Goal: Communication & Community: Answer question/provide support

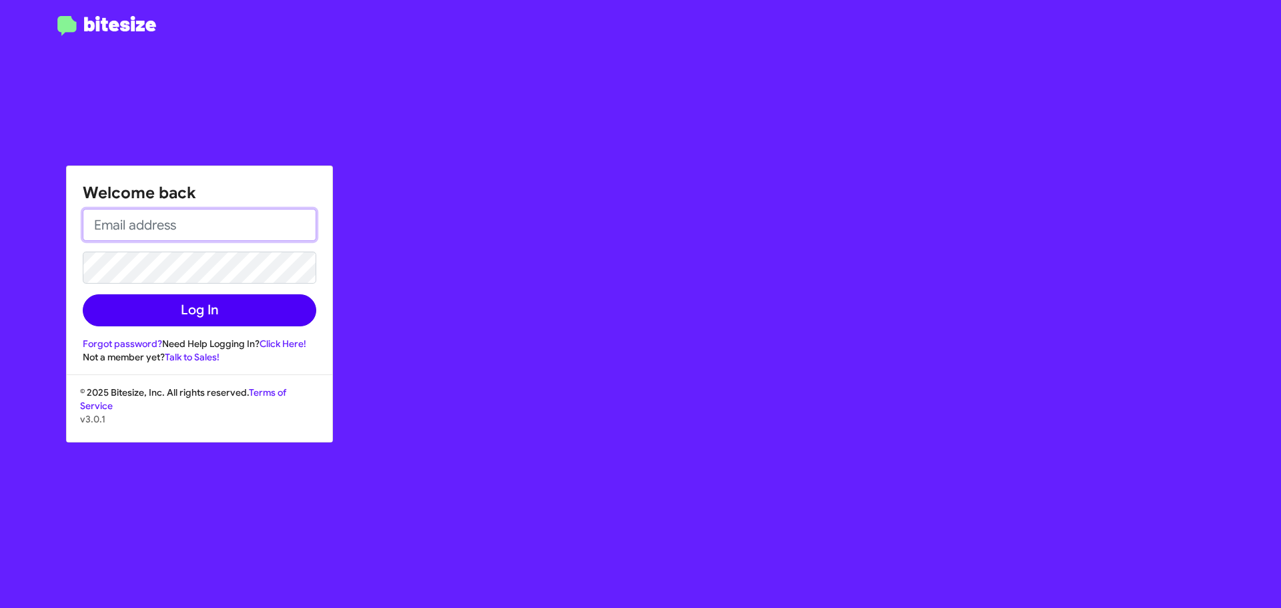
type input "[EMAIL_ADDRESS][DOMAIN_NAME]"
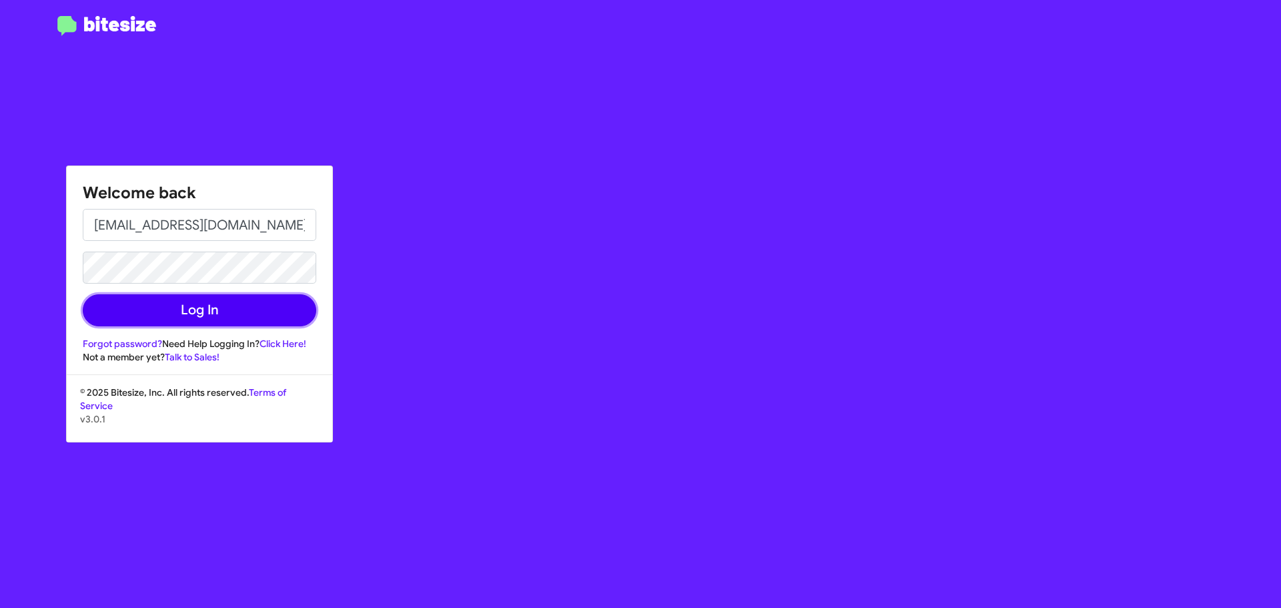
click at [193, 317] on button "Log In" at bounding box center [200, 310] width 234 height 32
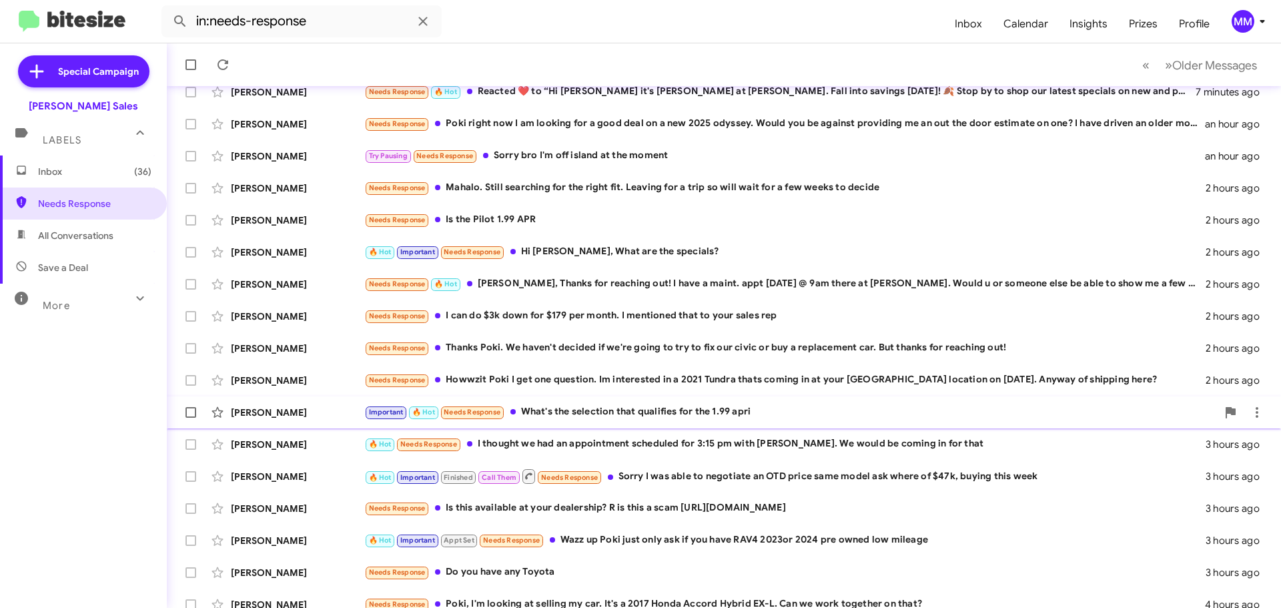
scroll to position [167, 0]
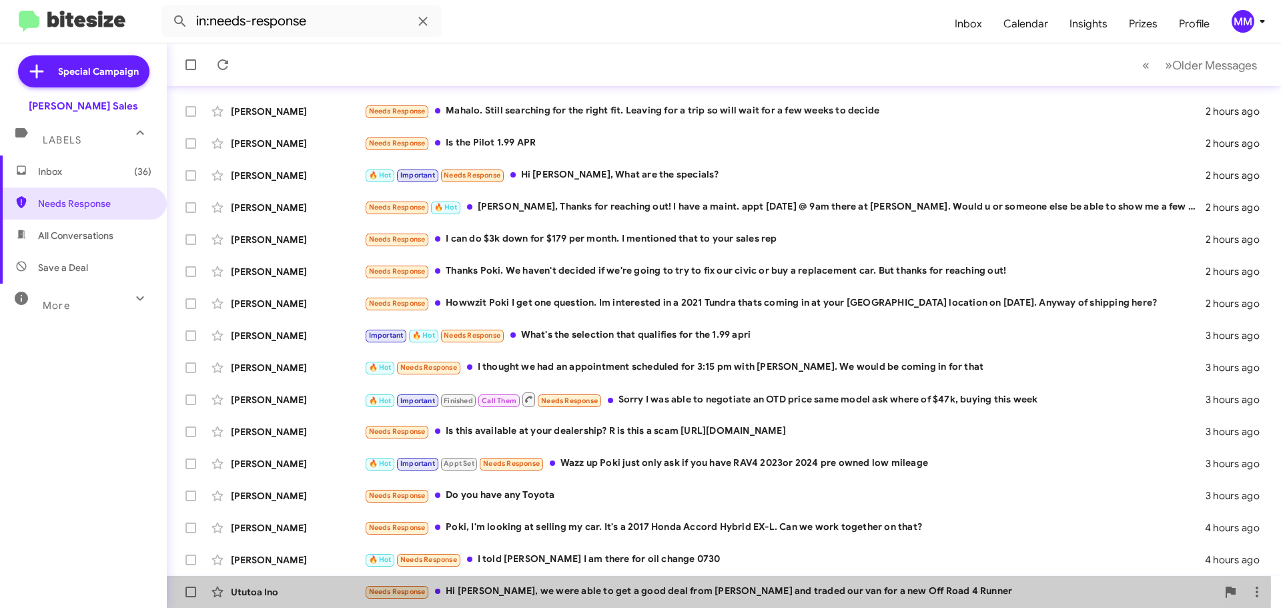
click at [485, 589] on div "Needs Response Hi [PERSON_NAME], we were able to get a good deal from [PERSON_N…" at bounding box center [790, 591] width 853 height 15
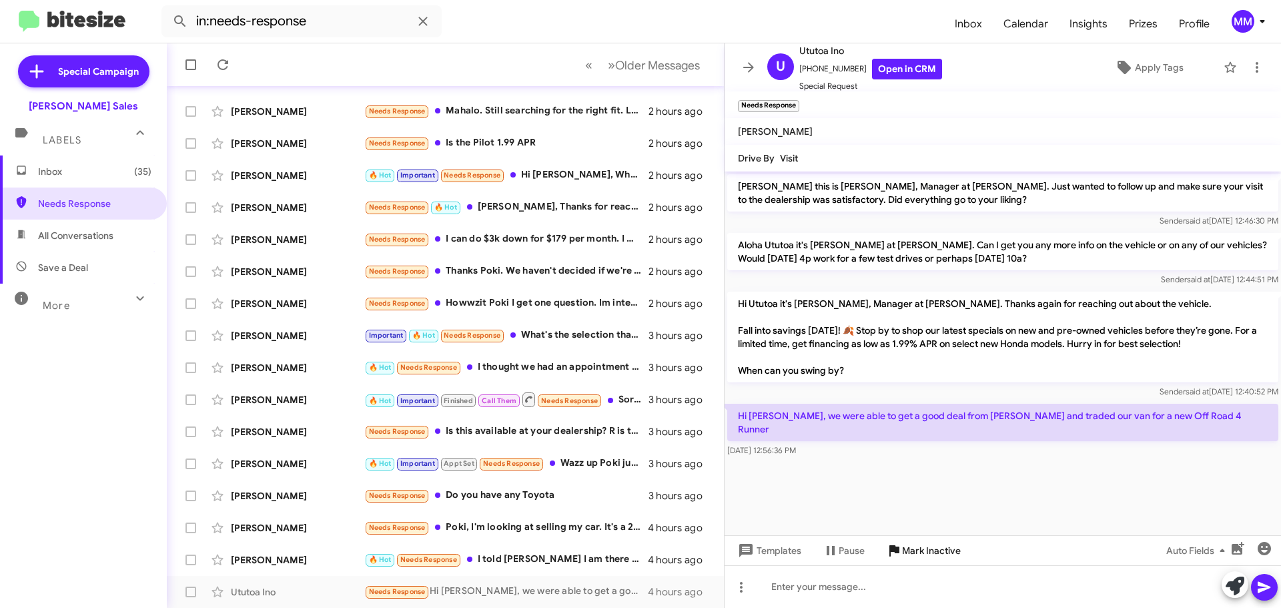
click at [911, 550] on span "Mark Inactive" at bounding box center [931, 550] width 59 height 24
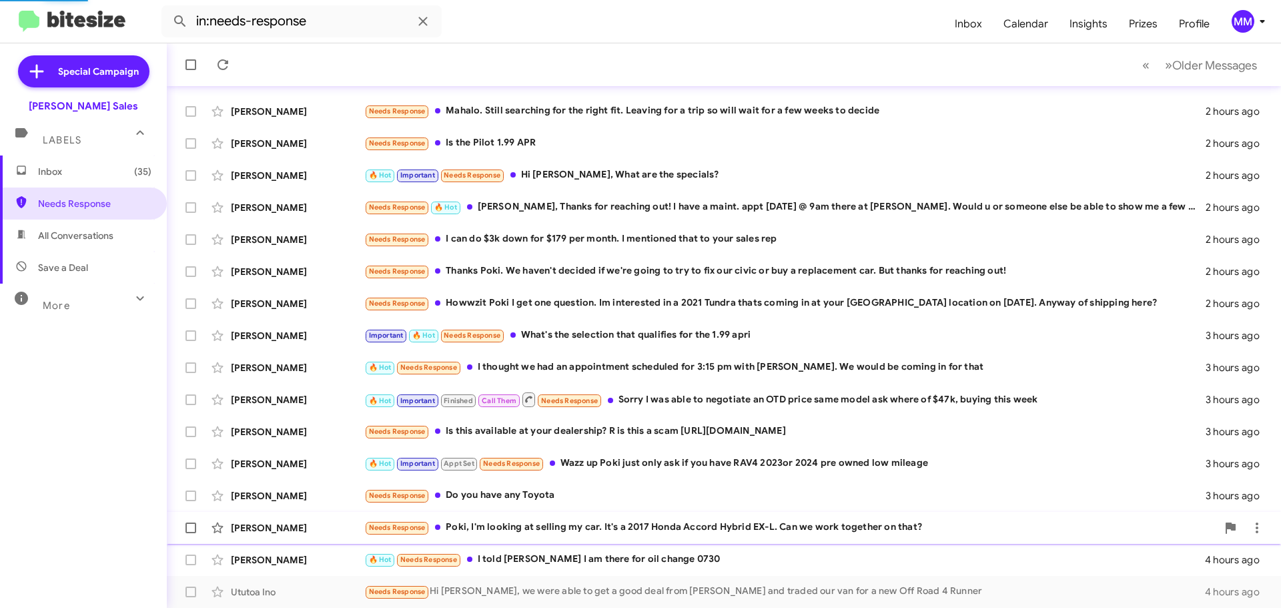
scroll to position [135, 0]
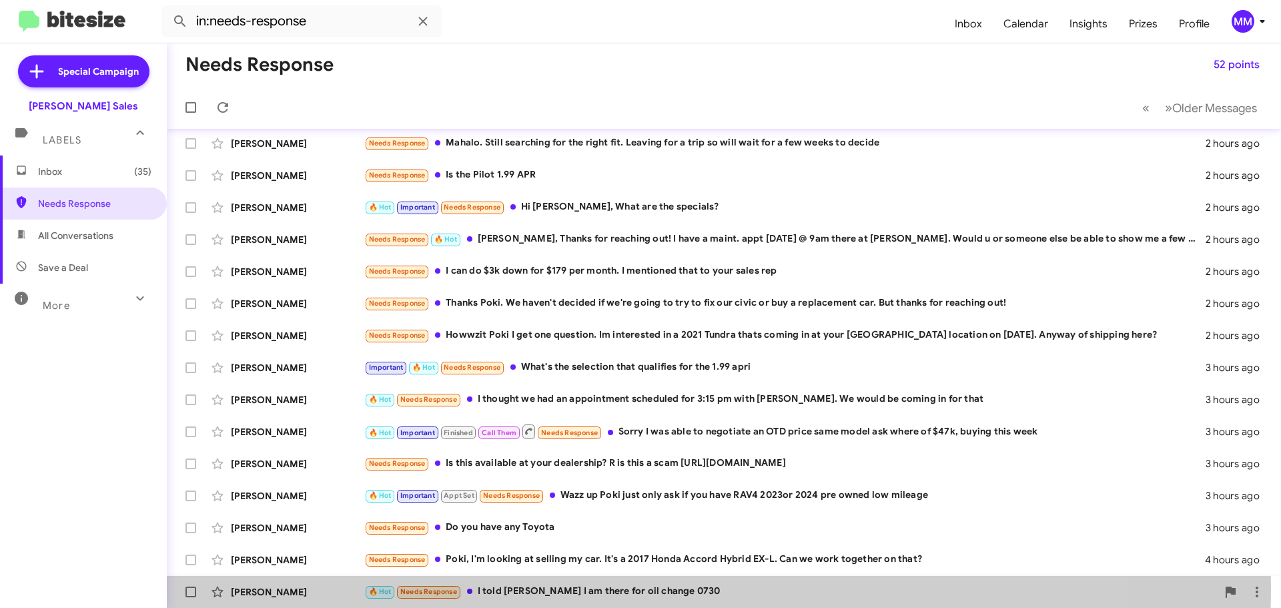
click at [606, 588] on div "🔥 Hot Needs Response I told [PERSON_NAME] I am there for oil change 0730" at bounding box center [790, 591] width 853 height 15
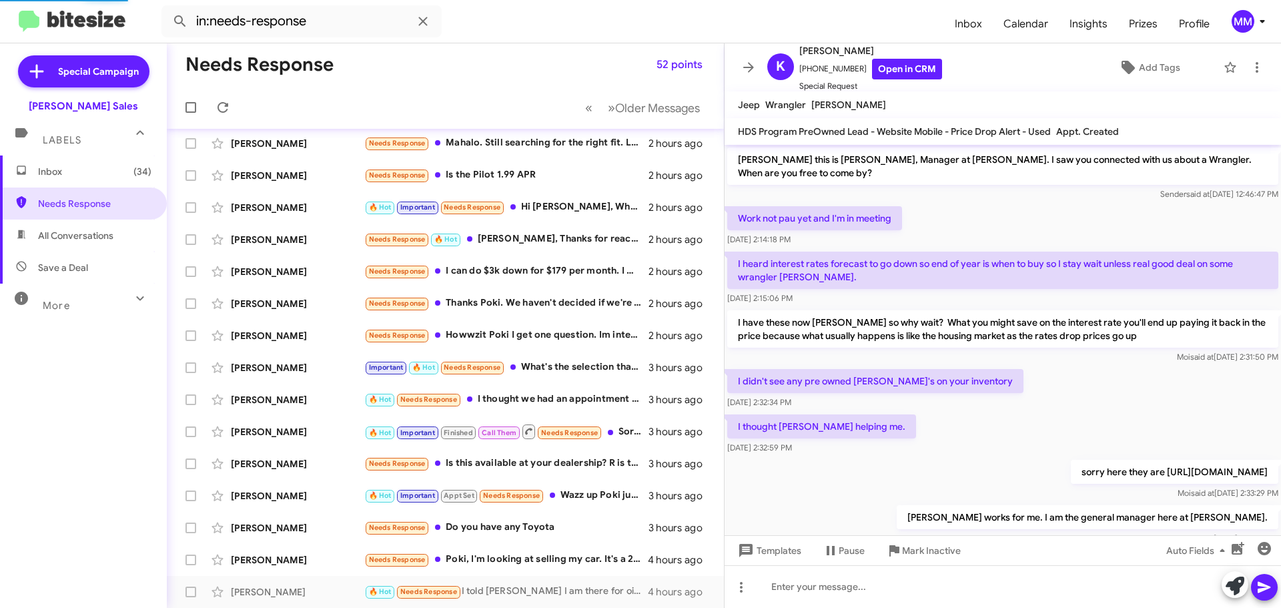
scroll to position [584, 0]
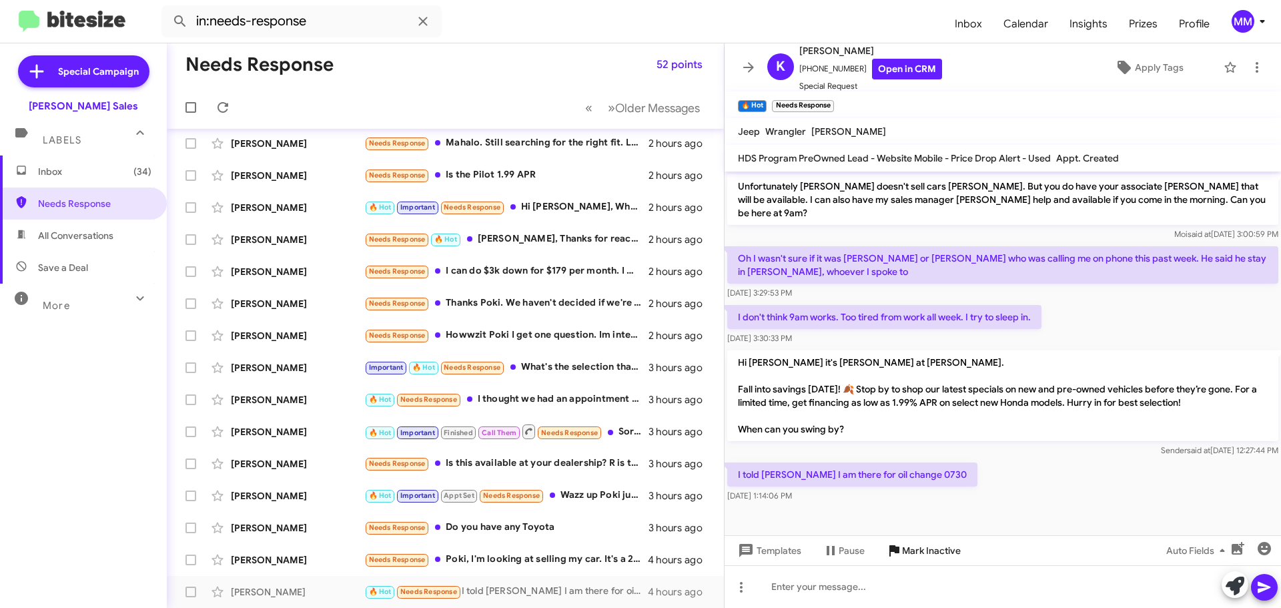
click at [919, 552] on span "Mark Inactive" at bounding box center [931, 550] width 59 height 24
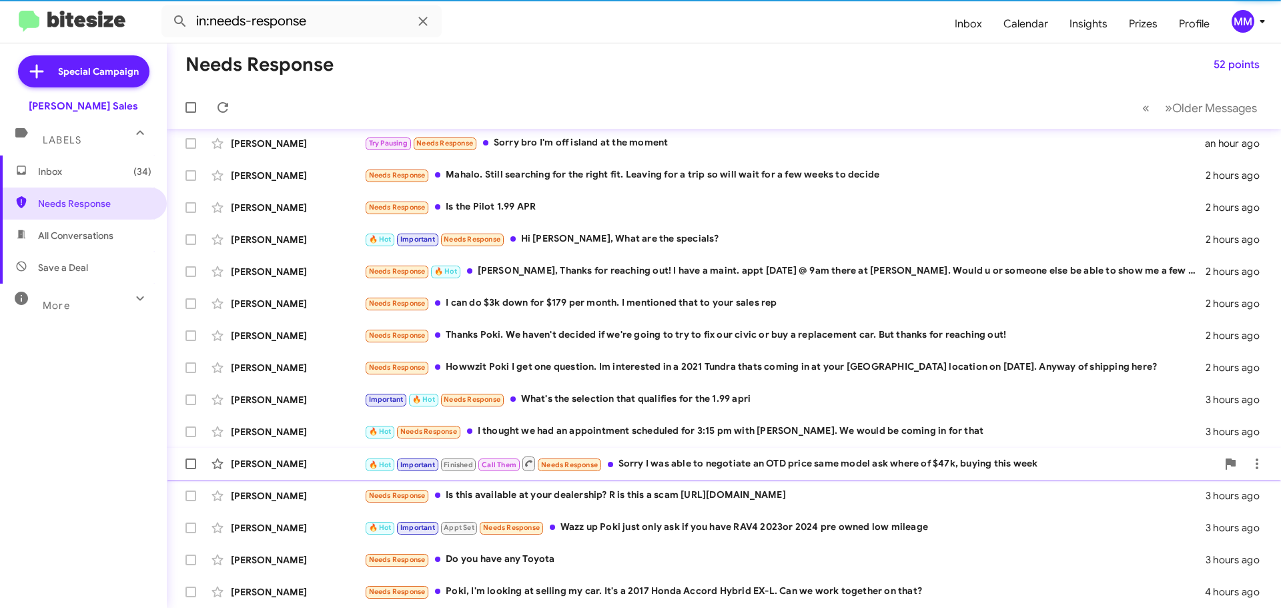
scroll to position [103, 0]
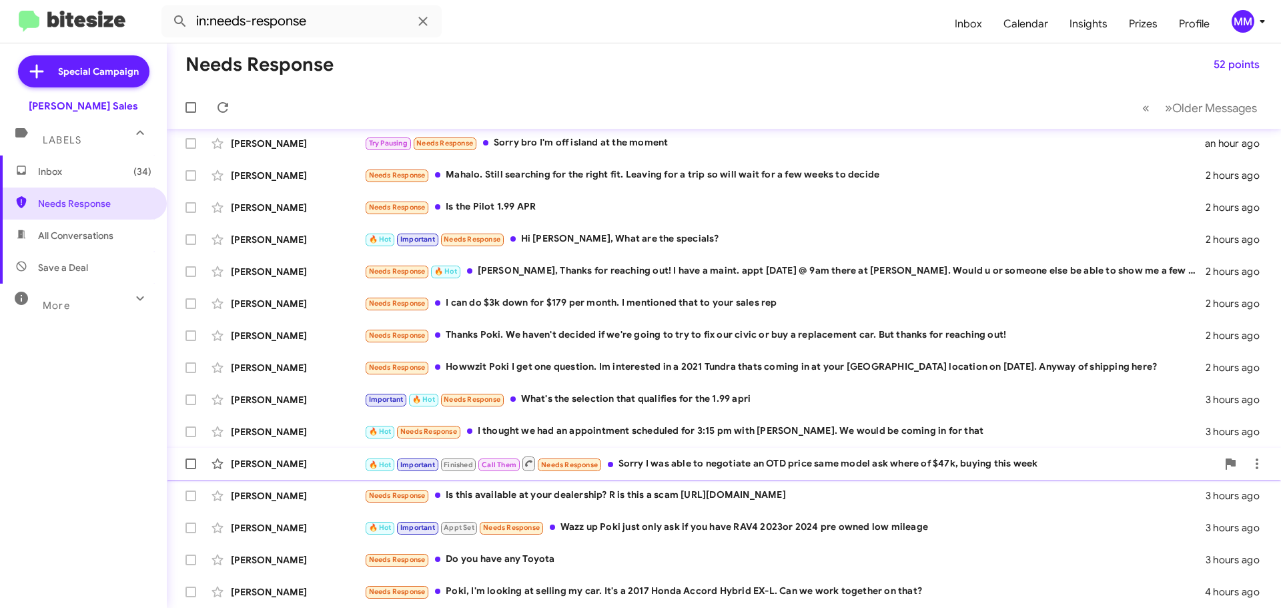
click at [666, 464] on div "🔥 Hot Important Finished Call Them Needs Response Sorry I was able to negotiate…" at bounding box center [790, 463] width 853 height 17
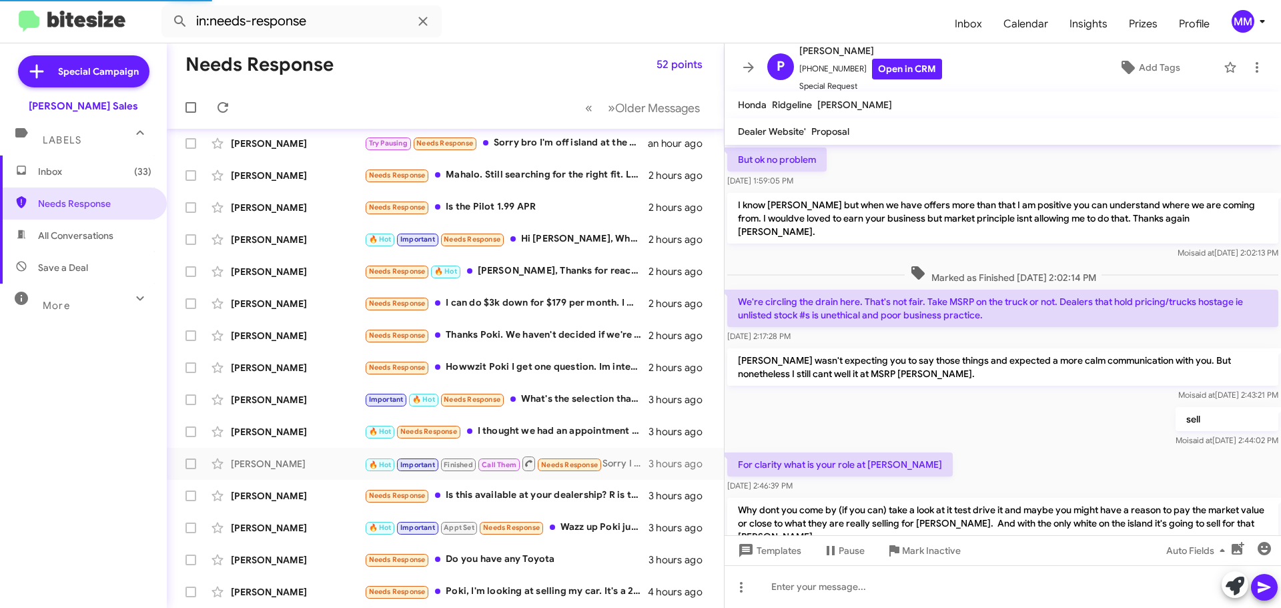
scroll to position [809, 0]
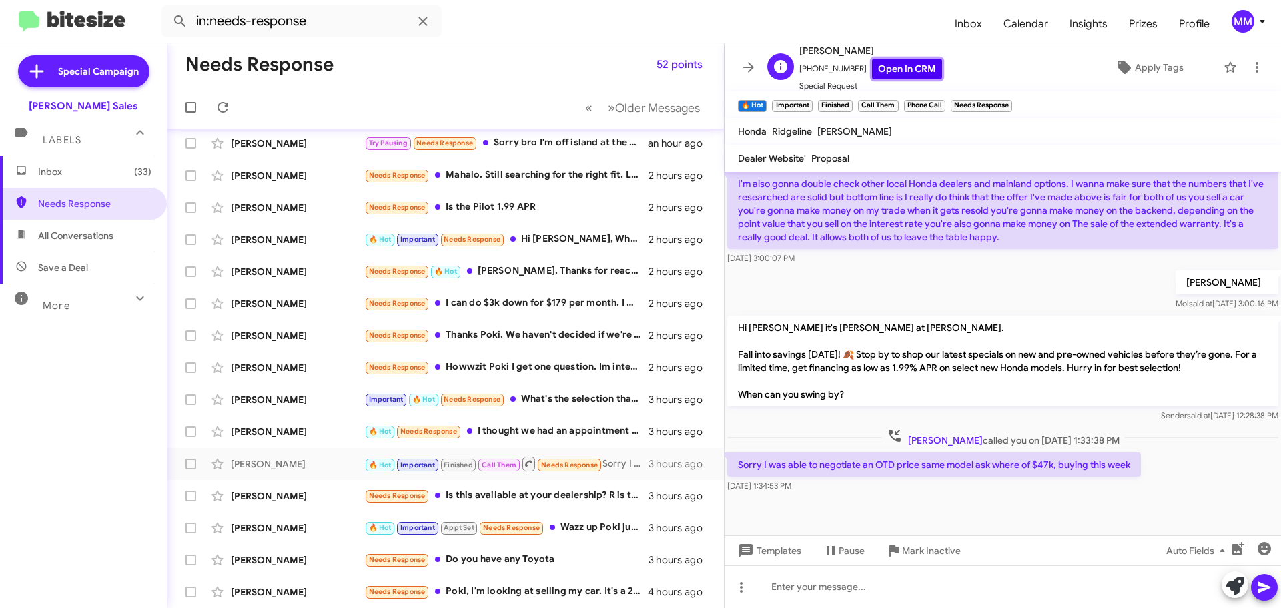
click at [887, 70] on link "Open in CRM" at bounding box center [907, 69] width 70 height 21
click at [919, 550] on span "Mark Inactive" at bounding box center [931, 550] width 59 height 24
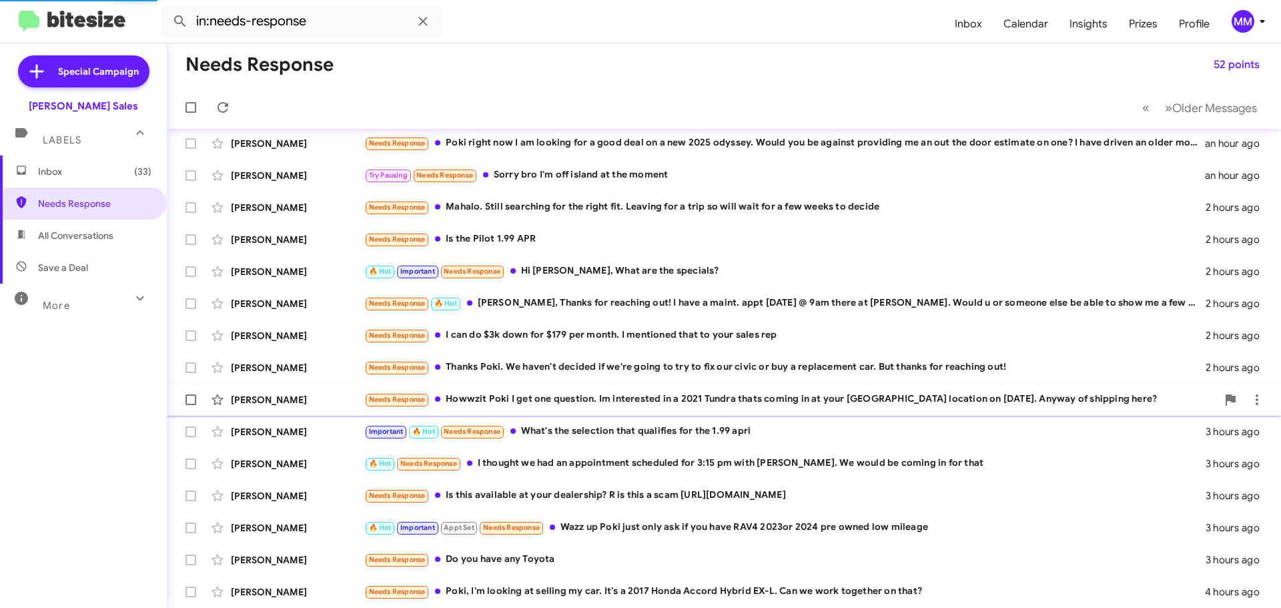
scroll to position [71, 0]
click at [565, 463] on div "🔥 Hot Needs Response I thought we had an appointment scheduled for 3:15 pm with…" at bounding box center [790, 463] width 853 height 15
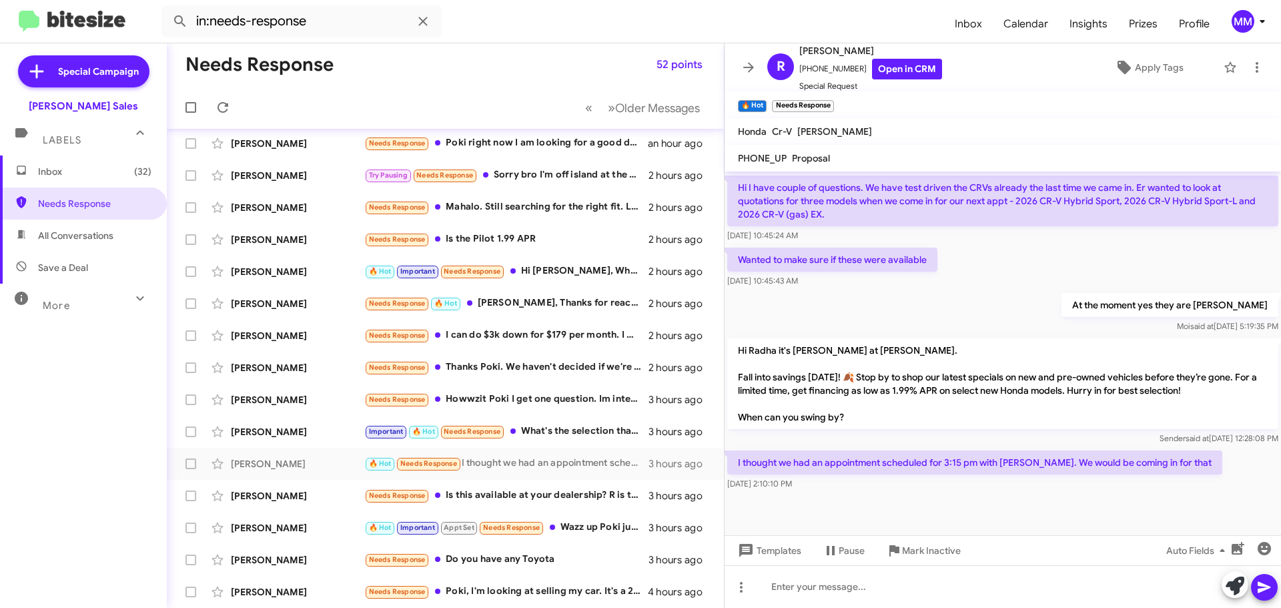
scroll to position [691, 0]
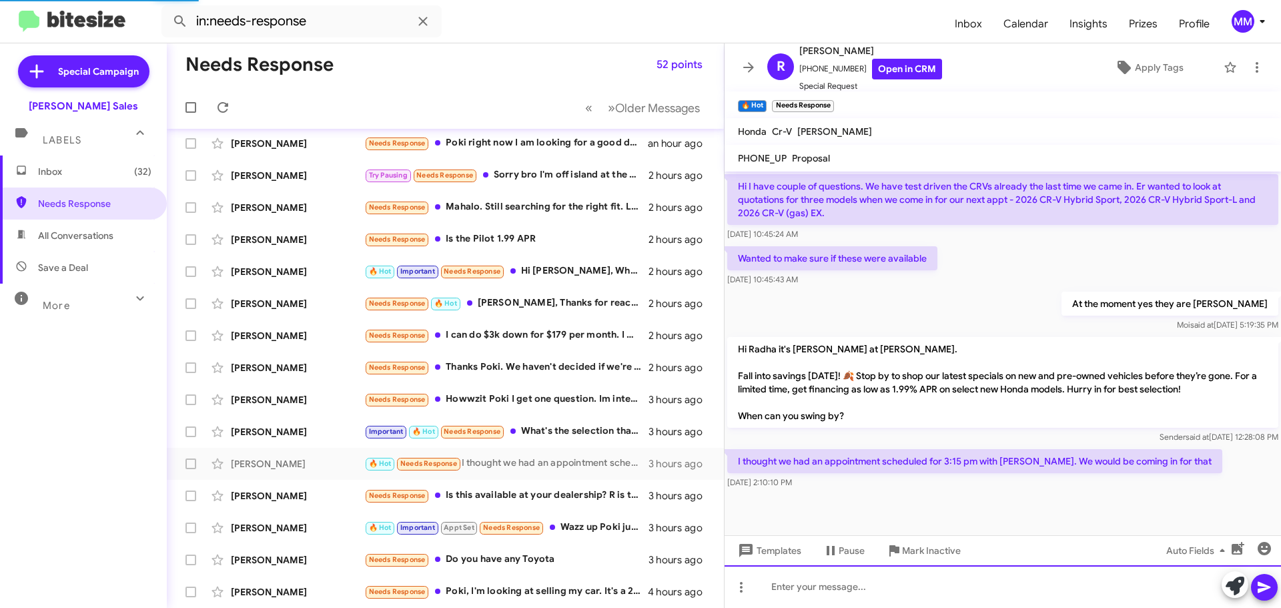
click at [799, 586] on div at bounding box center [1003, 586] width 556 height 43
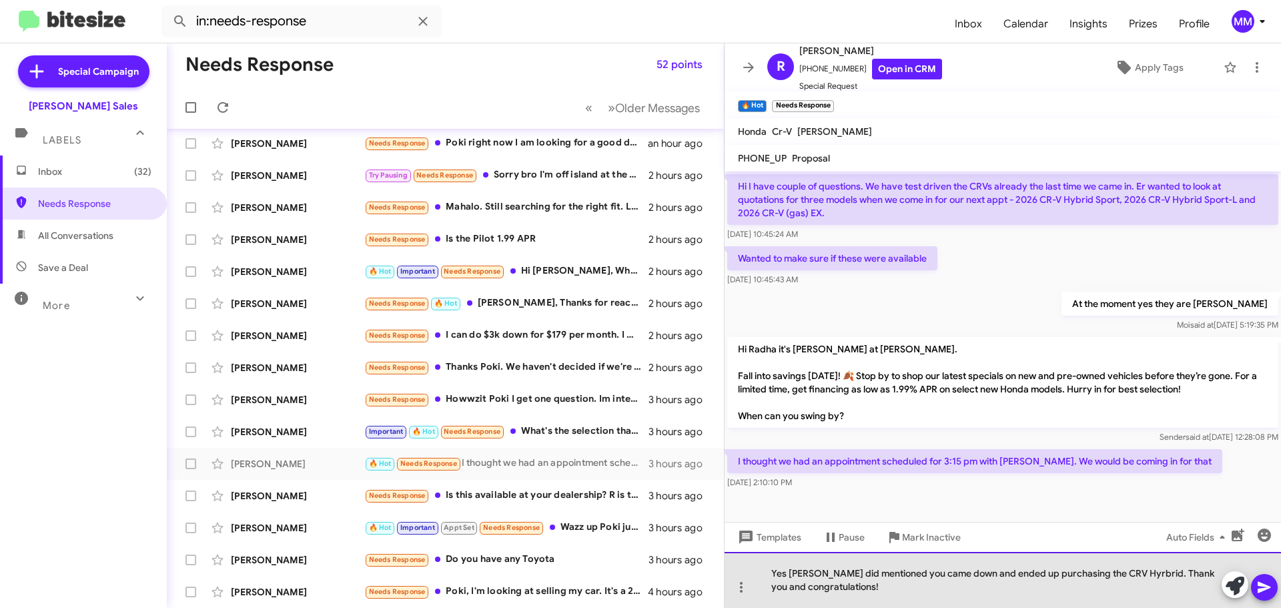
click at [1109, 574] on div "Yes [PERSON_NAME] did mentioned you came down and ended up purchasing the CRV H…" at bounding box center [1003, 580] width 556 height 56
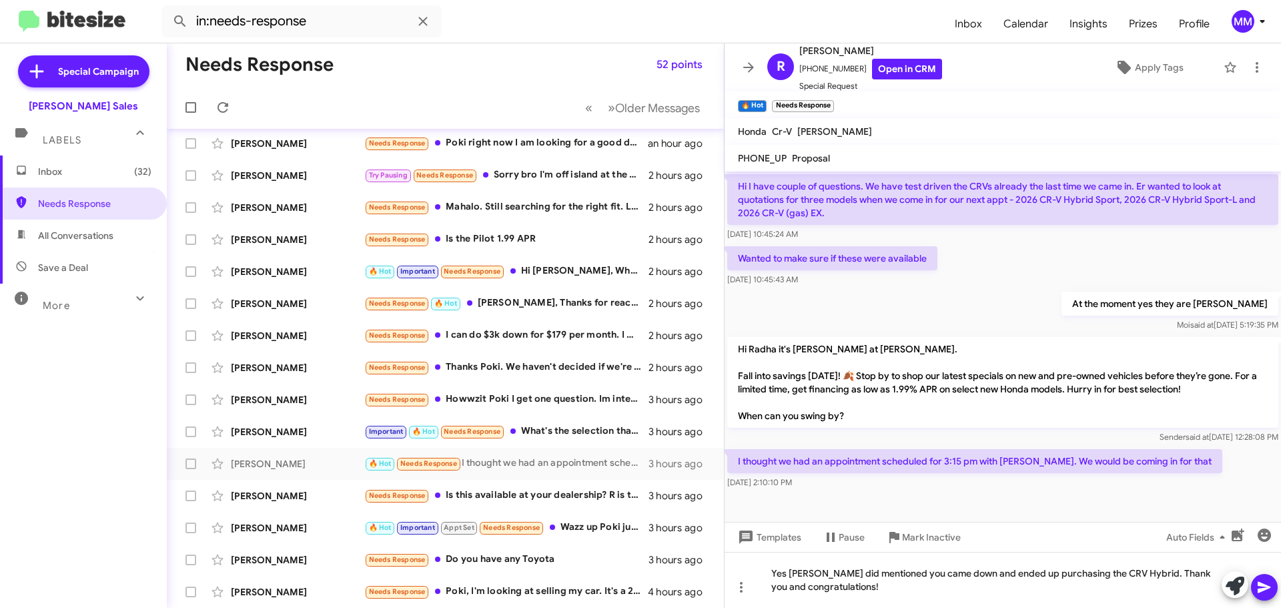
click at [1268, 582] on icon at bounding box center [1264, 587] width 16 height 16
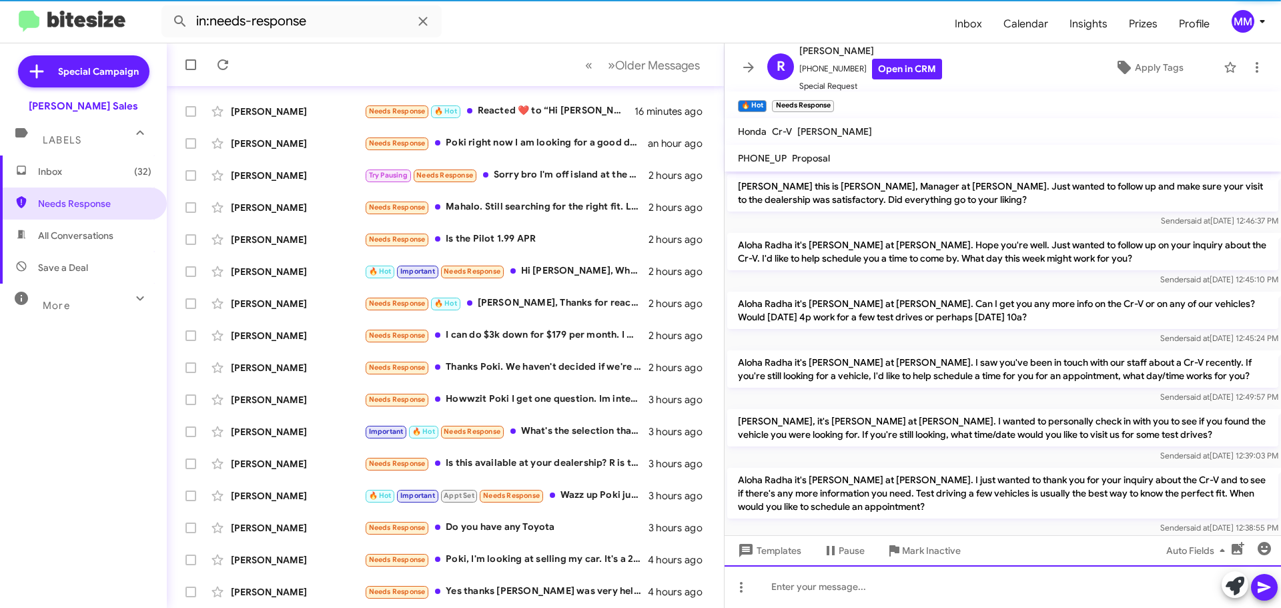
scroll to position [167, 0]
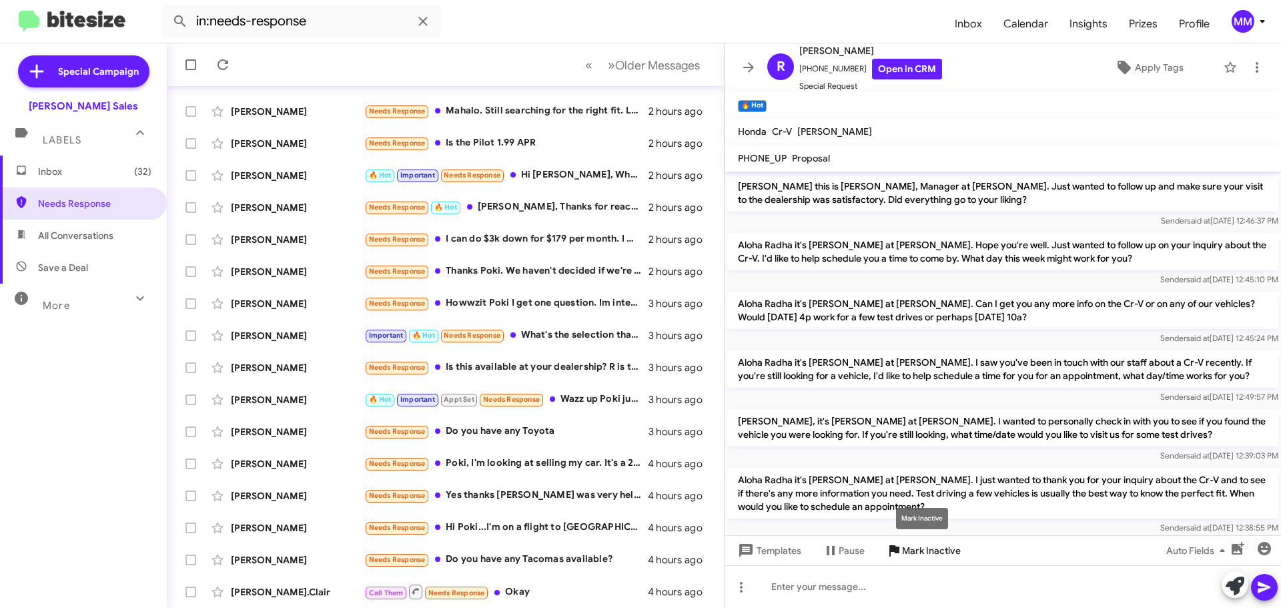
click at [930, 550] on span "Mark Inactive" at bounding box center [931, 550] width 59 height 24
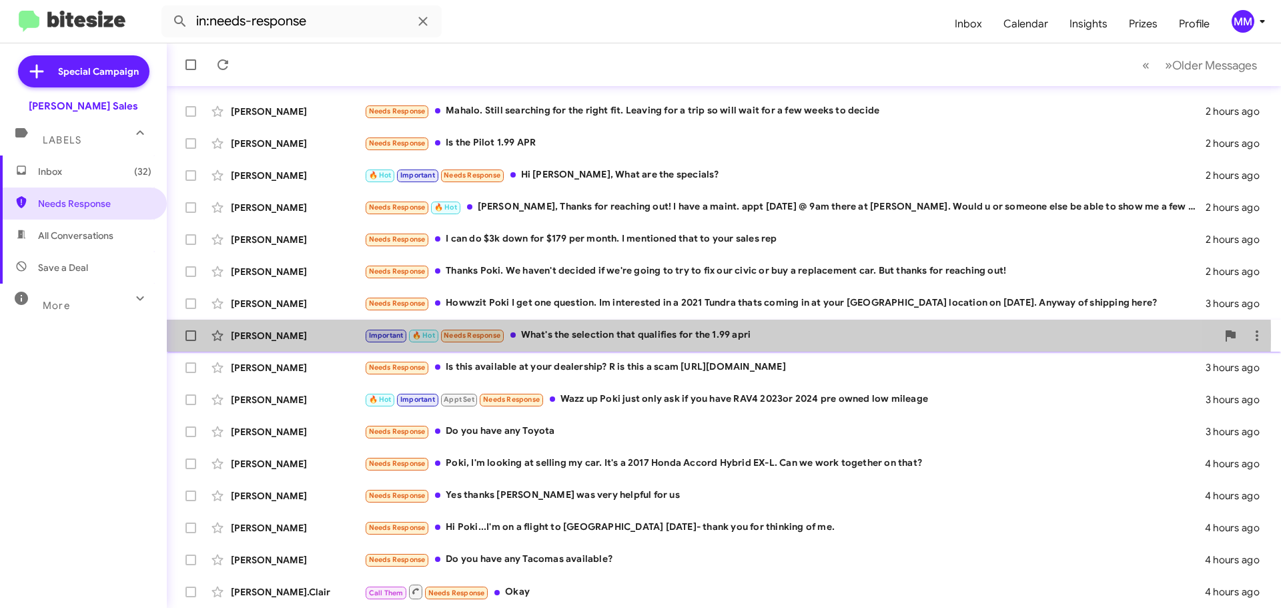
click at [558, 336] on div "Important 🔥 Hot Needs Response What's the selection that qualifies for the 1.99…" at bounding box center [790, 335] width 853 height 15
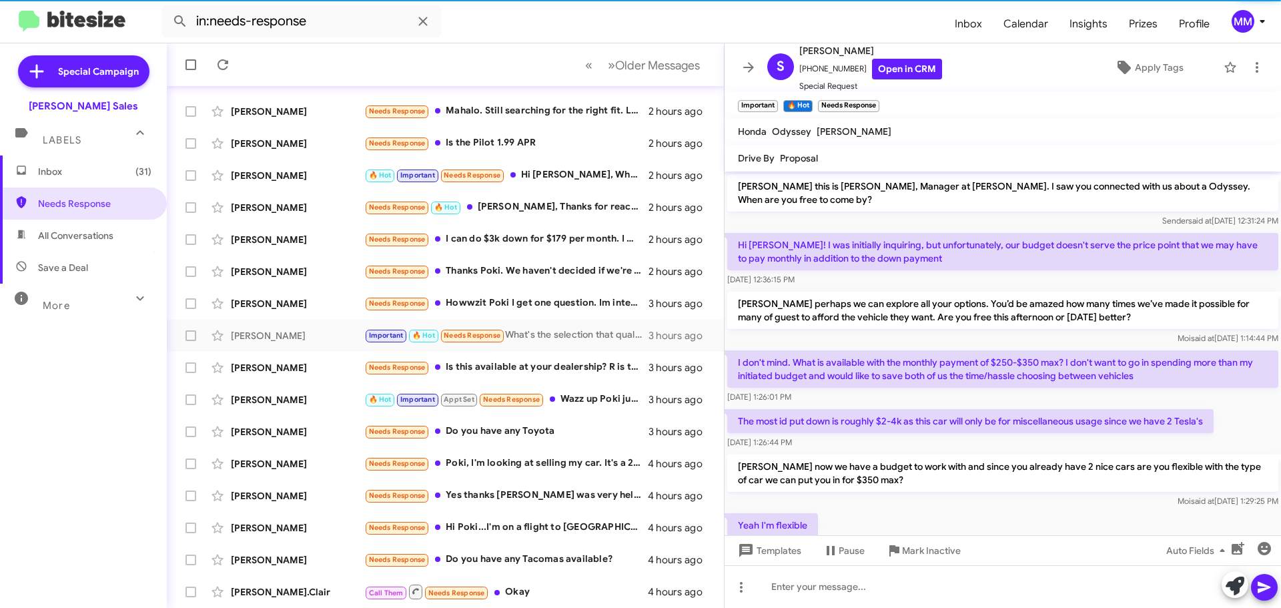
scroll to position [390, 0]
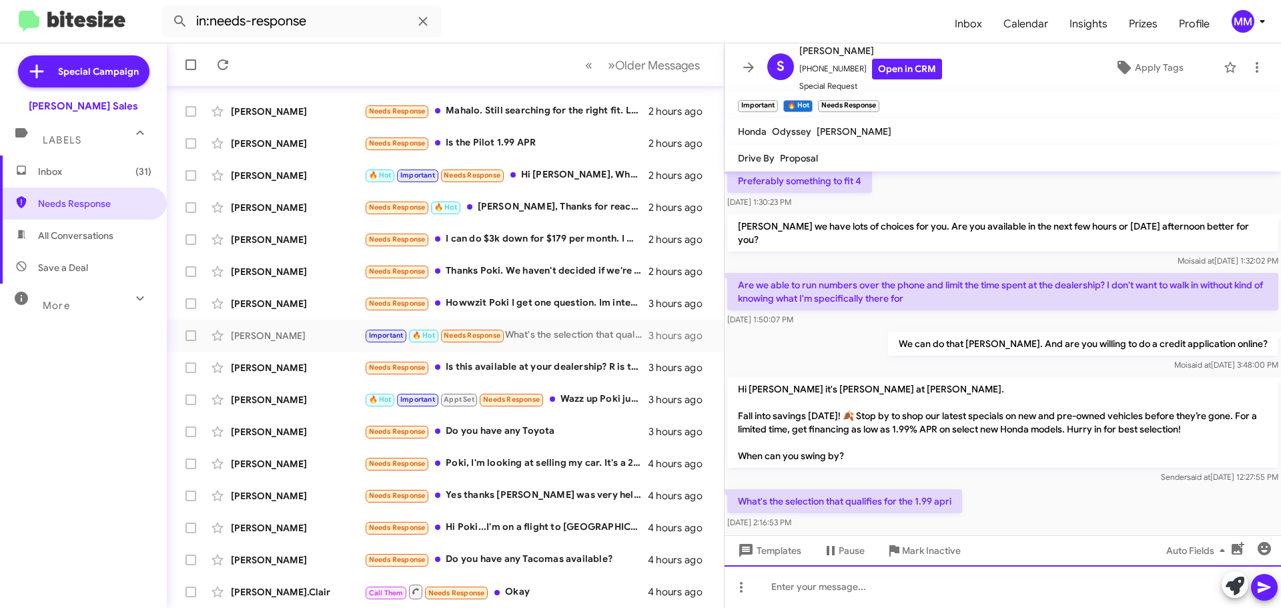
drag, startPoint x: 783, startPoint y: 587, endPoint x: 789, endPoint y: 577, distance: 11.7
click at [785, 580] on div at bounding box center [1003, 586] width 556 height 43
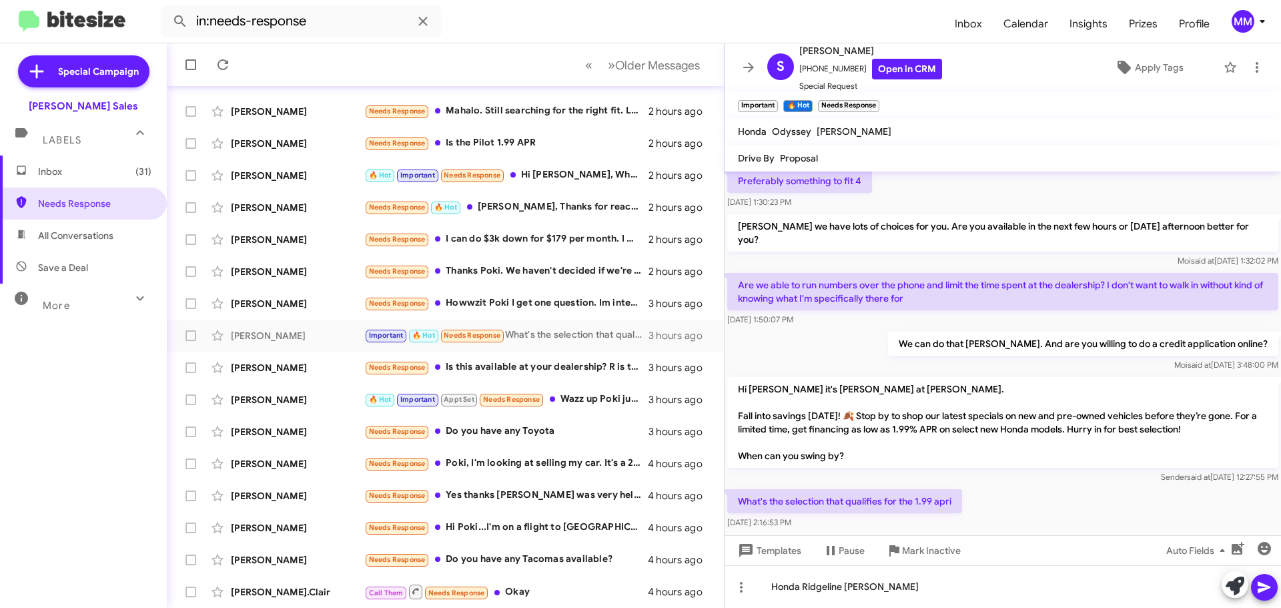
click at [1263, 587] on icon at bounding box center [1264, 587] width 16 height 16
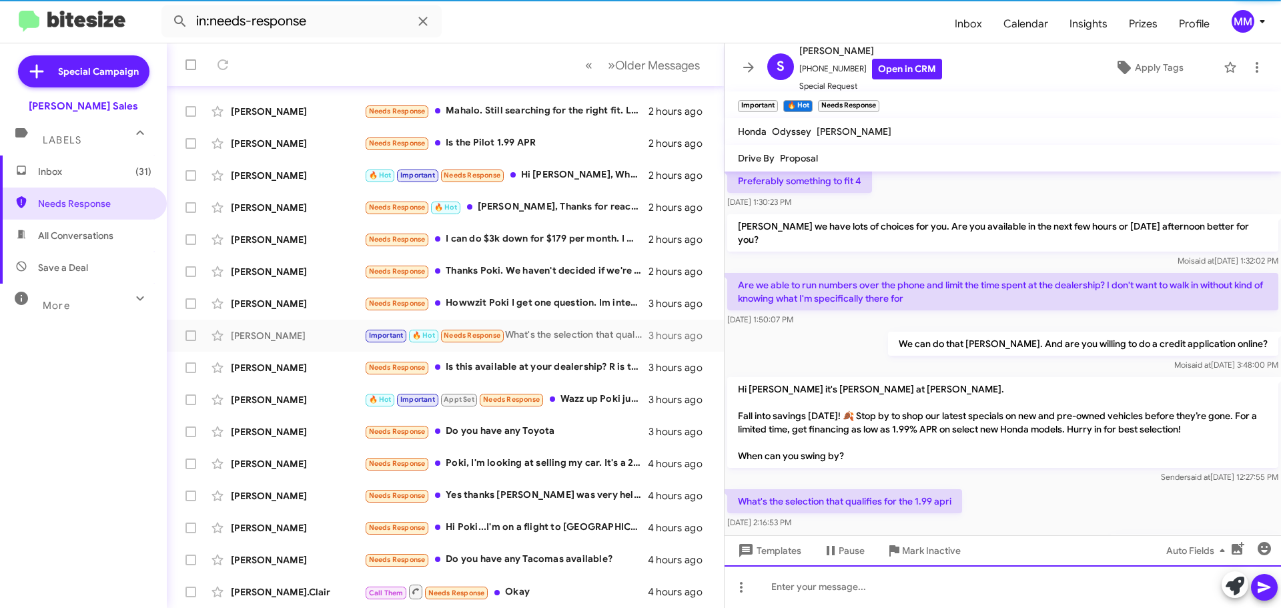
scroll to position [0, 0]
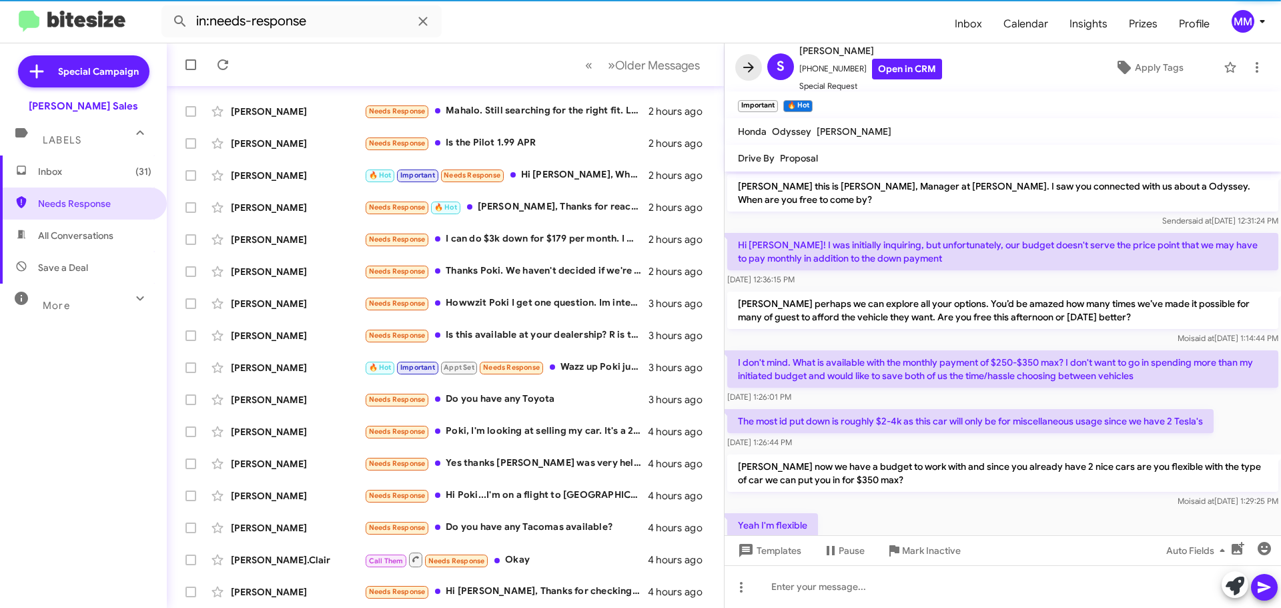
click at [749, 69] on icon at bounding box center [749, 67] width 16 height 16
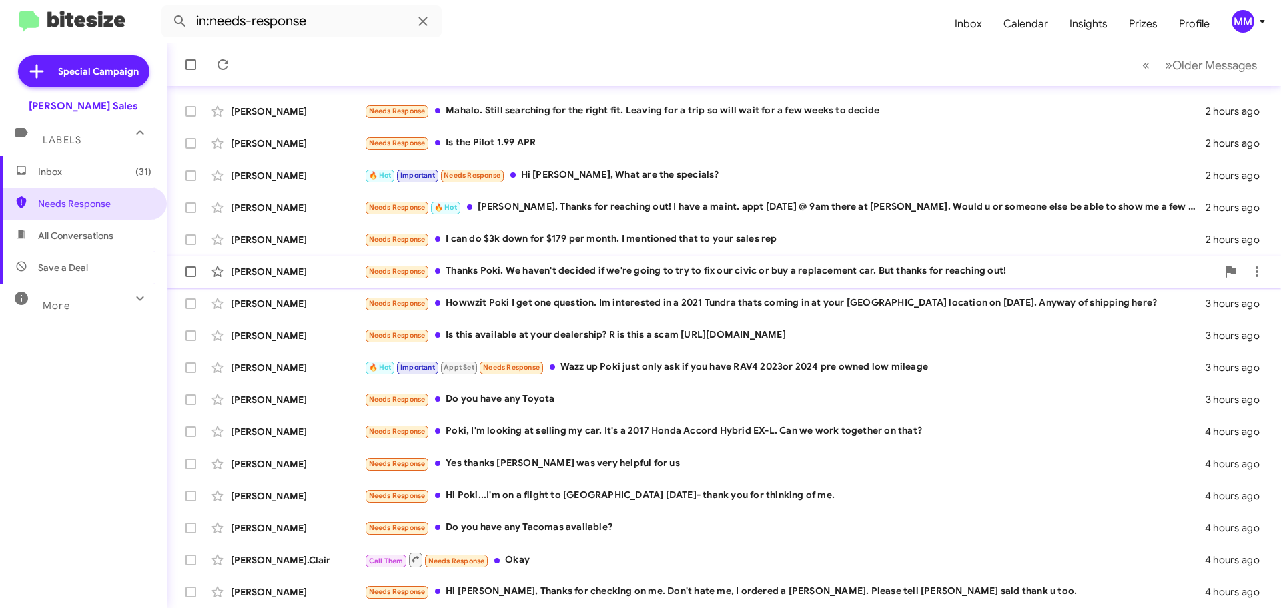
click at [583, 268] on div "Needs Response Thanks [PERSON_NAME]. We haven't decided if we're going to try t…" at bounding box center [790, 271] width 853 height 15
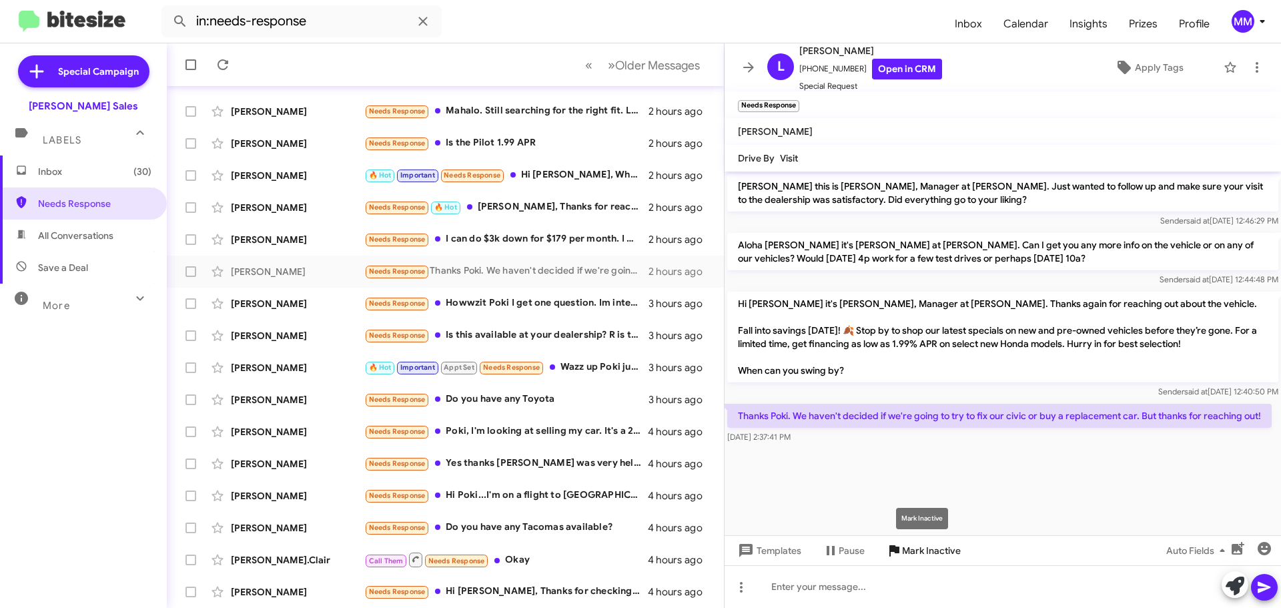
click at [917, 554] on span "Mark Inactive" at bounding box center [931, 550] width 59 height 24
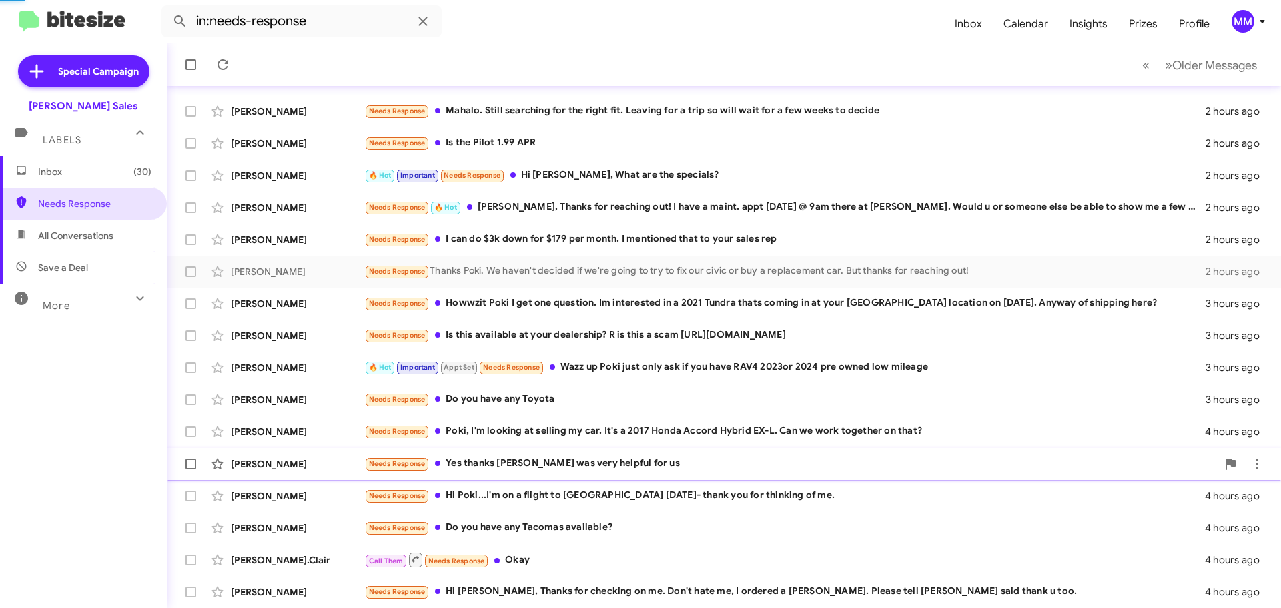
scroll to position [135, 0]
